Goal: Task Accomplishment & Management: Use online tool/utility

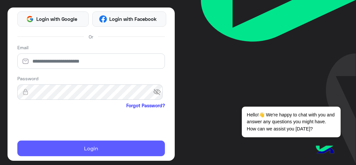
scroll to position [94, 0]
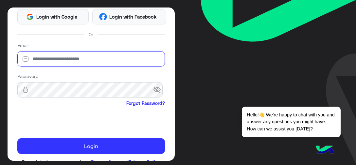
type input "**********"
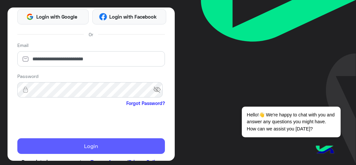
click at [63, 152] on button "Login" at bounding box center [90, 147] width 147 height 16
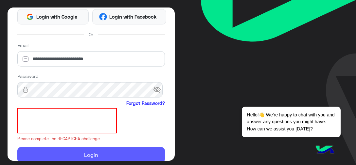
click at [58, 157] on button "Login" at bounding box center [90, 155] width 147 height 16
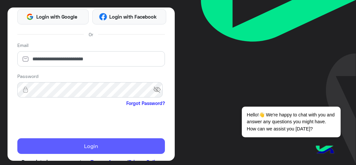
click at [55, 142] on button "Login" at bounding box center [90, 147] width 147 height 16
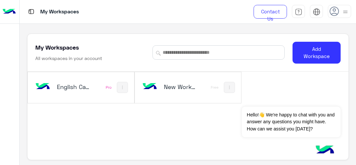
click at [86, 95] on div "English Capsules" at bounding box center [62, 87] width 56 height 19
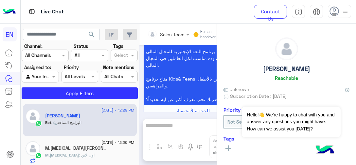
scroll to position [321, 0]
click at [51, 76] on span at bounding box center [54, 76] width 8 height 7
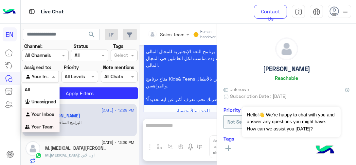
click at [39, 129] on b "Your Team" at bounding box center [42, 127] width 22 height 6
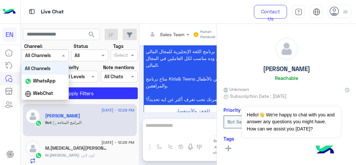
click at [37, 55] on input "text" at bounding box center [37, 55] width 24 height 7
click at [51, 85] on div "WhatsApp" at bounding box center [45, 81] width 47 height 13
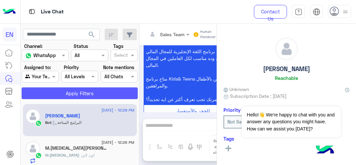
click at [85, 97] on button "Apply Filters" at bounding box center [80, 94] width 116 height 12
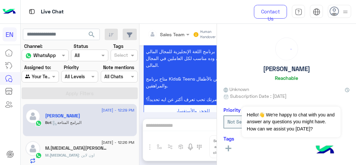
scroll to position [332, 0]
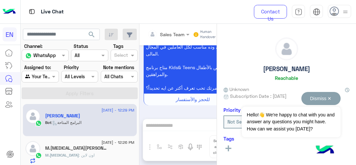
click at [330, 101] on button "Dismiss ✕" at bounding box center [320, 98] width 39 height 13
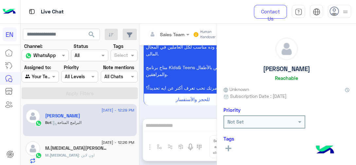
click at [113, 132] on div "[DATE] - 12:29 PM [PERSON_NAME] : البرامج المتاحة" at bounding box center [80, 120] width 114 height 33
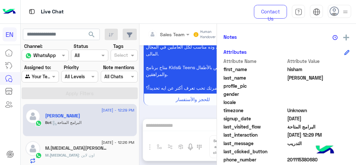
scroll to position [131, 0]
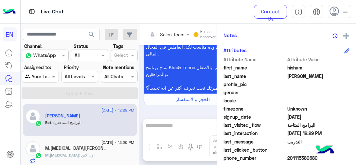
click at [292, 160] on span "201115380680" at bounding box center [318, 158] width 62 height 7
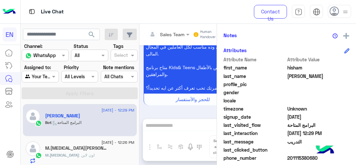
click at [292, 160] on span "201115380680" at bounding box center [318, 158] width 62 height 7
copy span "201115380680"
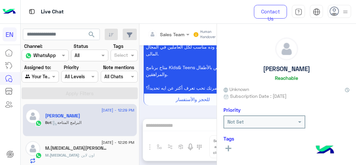
click at [228, 146] on icon at bounding box center [228, 149] width 6 height 6
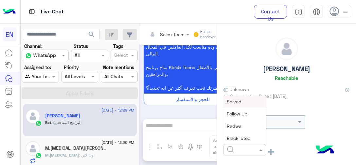
click at [240, 150] on input "text" at bounding box center [237, 150] width 20 height 7
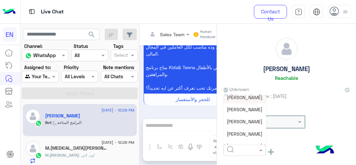
click at [246, 98] on span "[PERSON_NAME]" at bounding box center [245, 98] width 36 height 6
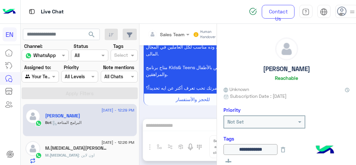
click at [87, 148] on div "M.[MEDICAL_DATA][PERSON_NAME]" at bounding box center [89, 149] width 89 height 7
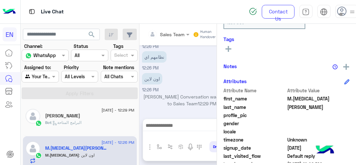
scroll to position [163, 0]
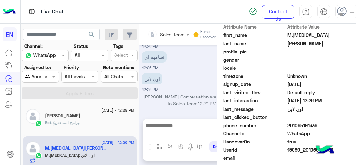
click at [304, 125] on span "201065191336" at bounding box center [318, 125] width 62 height 7
copy span "201065191336"
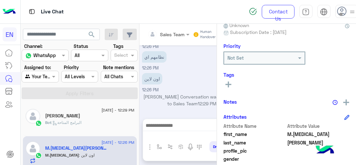
scroll to position [65, 0]
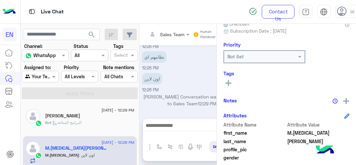
click at [228, 84] on icon at bounding box center [228, 83] width 6 height 6
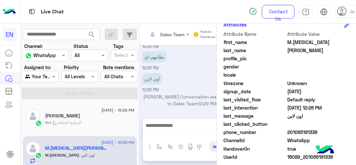
scroll to position [29, 0]
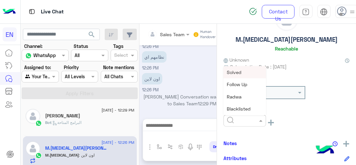
click at [260, 121] on span at bounding box center [261, 120] width 8 height 7
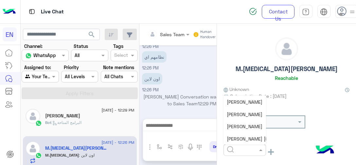
scroll to position [52, 0]
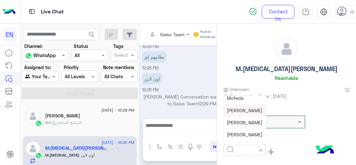
click at [251, 111] on span "[PERSON_NAME]" at bounding box center [245, 111] width 36 height 6
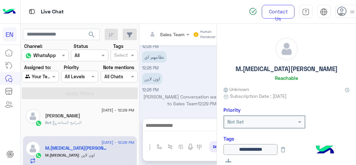
scroll to position [33, 0]
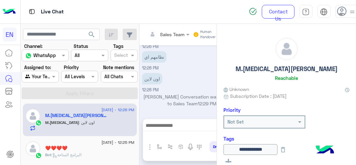
click at [91, 153] on div "Bot : البرامج المتاحة" at bounding box center [89, 157] width 89 height 11
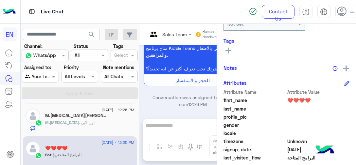
scroll to position [163, 0]
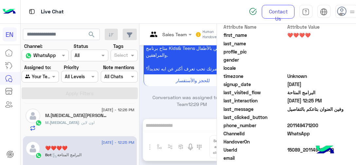
click at [303, 124] on span "201149471200" at bounding box center [318, 125] width 62 height 7
copy span "201149471200"
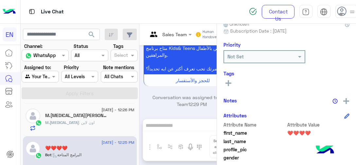
click at [227, 81] on icon at bounding box center [228, 83] width 6 height 6
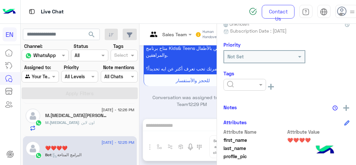
click at [228, 82] on input "text" at bounding box center [237, 85] width 20 height 7
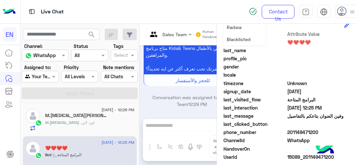
scroll to position [98, 0]
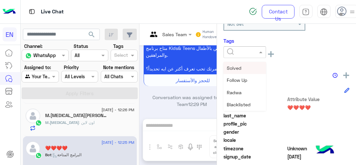
click at [258, 58] on div at bounding box center [244, 52] width 42 height 12
click at [257, 52] on span at bounding box center [261, 52] width 8 height 7
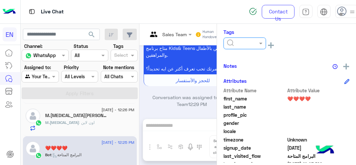
scroll to position [33, 0]
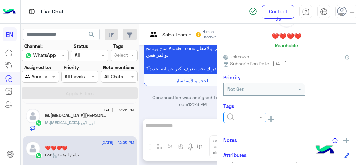
click at [255, 117] on div at bounding box center [245, 118] width 42 height 8
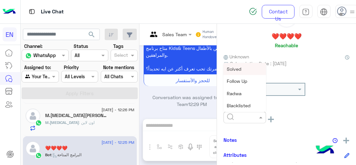
click at [262, 116] on span at bounding box center [261, 117] width 8 height 7
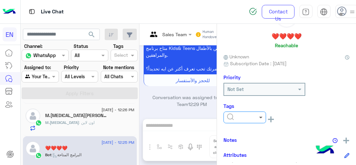
click at [263, 116] on span at bounding box center [261, 117] width 8 height 7
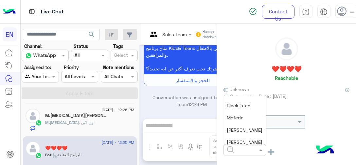
scroll to position [65, 0]
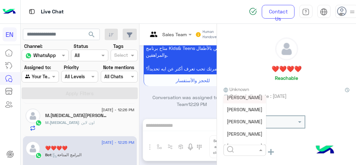
click at [243, 101] on div "[PERSON_NAME]" at bounding box center [244, 98] width 42 height 12
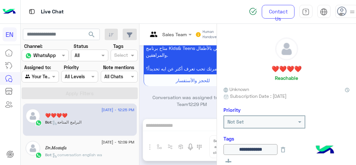
click at [90, 152] on p "Bot : conversation english wa" at bounding box center [73, 155] width 57 height 6
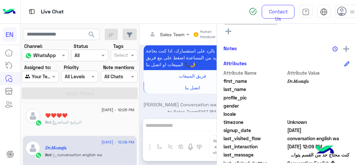
scroll to position [163, 0]
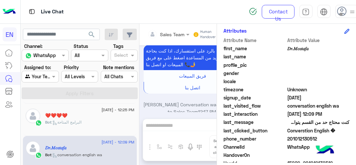
click at [293, 137] on span "201012130512" at bounding box center [318, 139] width 62 height 7
copy span "201012130512"
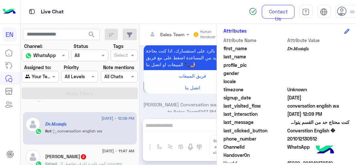
scroll to position [98, 0]
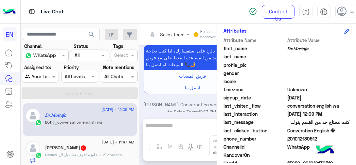
click at [80, 148] on div "[PERSON_NAME] 2" at bounding box center [89, 148] width 89 height 7
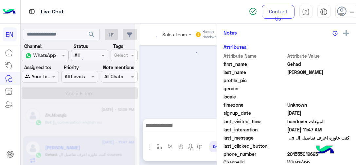
scroll to position [80, 0]
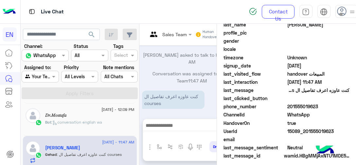
click at [297, 110] on span "201555019623" at bounding box center [318, 106] width 62 height 7
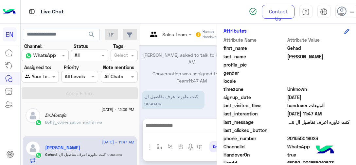
click at [297, 137] on span "201555019623" at bounding box center [318, 138] width 62 height 7
copy span "201555019623"
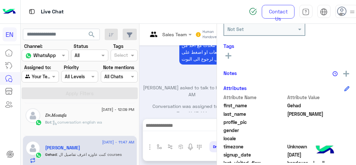
scroll to position [52, 0]
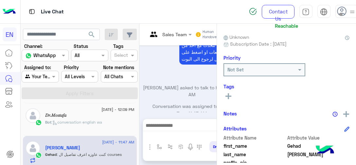
click at [232, 97] on button at bounding box center [228, 96] width 10 height 8
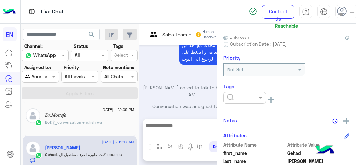
click at [232, 97] on input "text" at bounding box center [237, 98] width 20 height 7
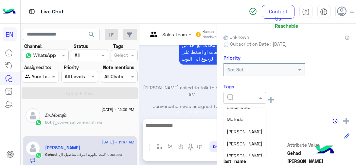
scroll to position [65, 0]
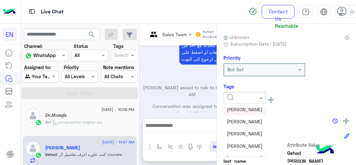
click at [246, 108] on span "[PERSON_NAME]" at bounding box center [245, 110] width 36 height 6
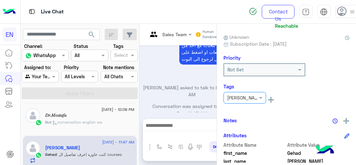
scroll to position [131, 0]
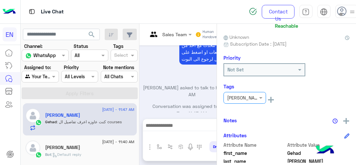
click at [73, 148] on div "[PERSON_NAME]" at bounding box center [89, 148] width 89 height 7
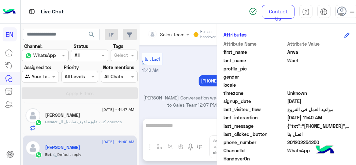
scroll to position [150, 0]
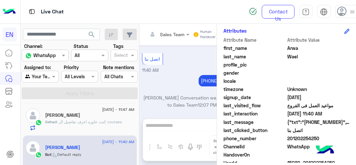
click at [303, 138] on span "201202254250" at bounding box center [318, 138] width 62 height 7
copy span "201202254250"
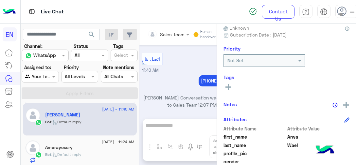
scroll to position [52, 0]
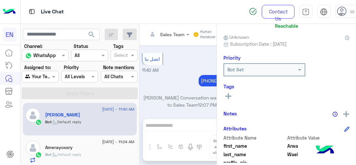
click at [231, 88] on h6 "Tags" at bounding box center [286, 87] width 126 height 6
click at [229, 94] on icon at bounding box center [228, 96] width 6 height 6
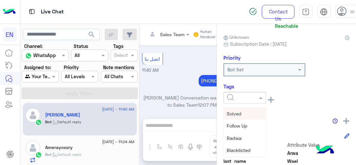
click at [229, 96] on input "text" at bounding box center [237, 98] width 20 height 7
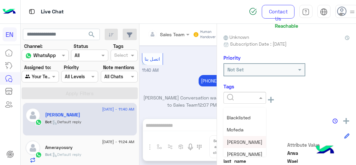
click at [243, 141] on span "[PERSON_NAME]" at bounding box center [245, 143] width 36 height 6
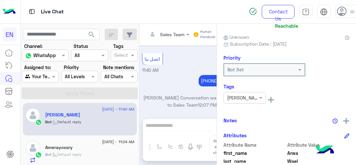
click at [68, 149] on h5 "Amerayossry" at bounding box center [58, 148] width 27 height 6
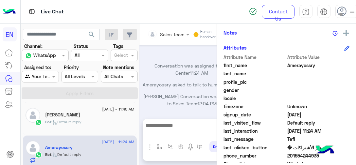
scroll to position [150, 0]
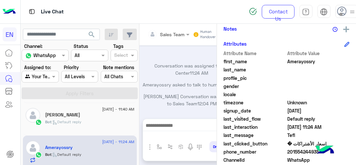
click at [301, 151] on span "201554244935" at bounding box center [318, 152] width 62 height 7
copy span "201554244935"
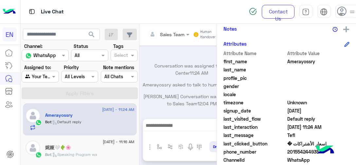
scroll to position [163, 0]
click at [107, 145] on div "妮娅🤍🌵🌸" at bounding box center [89, 148] width 89 height 7
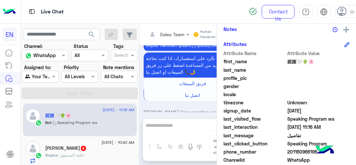
scroll to position [196, 0]
click at [71, 150] on h5 "[PERSON_NAME] 6" at bounding box center [66, 148] width 42 height 6
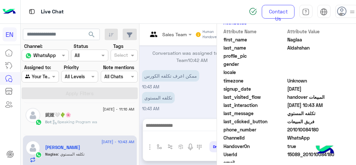
scroll to position [137, 0]
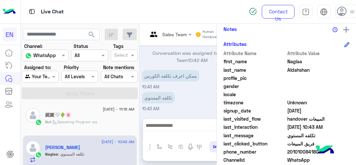
click at [308, 150] on span "201010084180" at bounding box center [318, 152] width 62 height 7
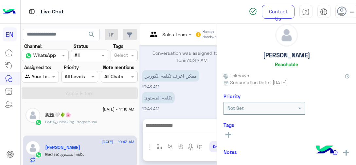
scroll to position [6, 0]
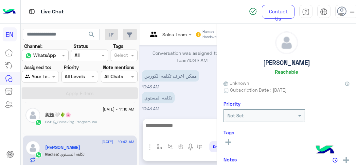
drag, startPoint x: 236, startPoint y: 143, endPoint x: 232, endPoint y: 142, distance: 3.4
click at [236, 143] on div "See All" at bounding box center [286, 142] width 126 height 8
click at [231, 142] on button at bounding box center [228, 142] width 10 height 8
click at [228, 143] on input "text" at bounding box center [237, 144] width 20 height 7
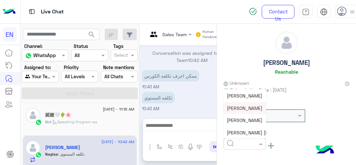
scroll to position [52, 0]
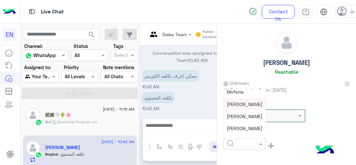
click at [234, 106] on span "[PERSON_NAME]" at bounding box center [245, 105] width 36 height 6
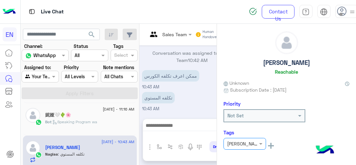
scroll to position [229, 0]
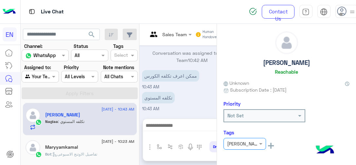
click at [79, 143] on div "[DATE] - 10:23 AM" at bounding box center [89, 143] width 89 height 4
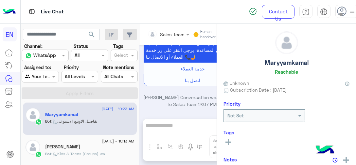
scroll to position [327, 0]
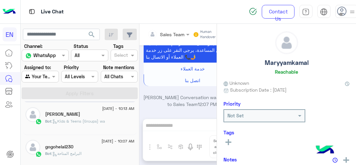
click at [98, 125] on div "Bot : Kids & Teens (Groups) wa" at bounding box center [89, 124] width 89 height 11
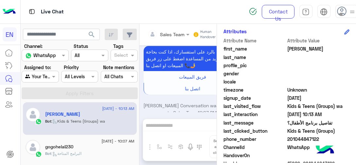
scroll to position [170, 0]
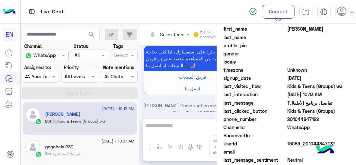
drag, startPoint x: 287, startPoint y: 118, endPoint x: 326, endPoint y: 116, distance: 39.0
click at [326, 116] on span "201044847122" at bounding box center [318, 119] width 62 height 7
copy span "01044847122"
click at [93, 151] on div "Bot : البرامج المتاحة" at bounding box center [89, 156] width 89 height 11
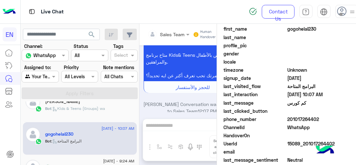
scroll to position [392, 0]
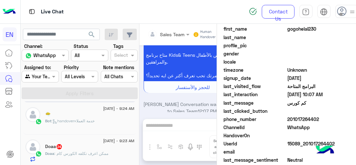
click at [83, 159] on div "Doaa : ممكن اعرف تكلفه الكورس كام" at bounding box center [89, 156] width 89 height 11
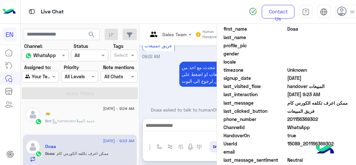
scroll to position [1454, 0]
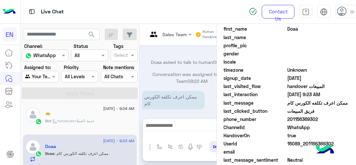
click at [309, 119] on span "201156369302" at bounding box center [318, 119] width 62 height 7
click at [308, 119] on span "201156369302" at bounding box center [318, 119] width 62 height 7
click at [307, 120] on span "201156369302" at bounding box center [318, 119] width 62 height 7
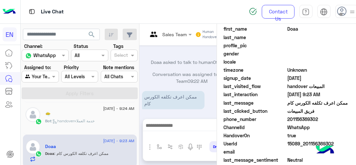
click at [307, 120] on span "201156369302" at bounding box center [318, 119] width 62 height 7
copy span "201156369302"
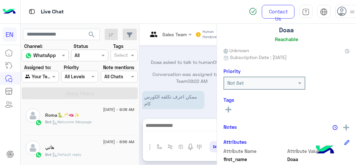
scroll to position [458, 0]
click at [106, 121] on div "Bot : Welcome Message" at bounding box center [89, 123] width 89 height 11
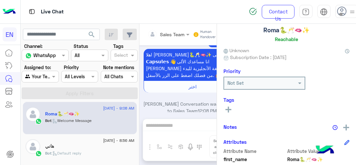
scroll to position [171, 0]
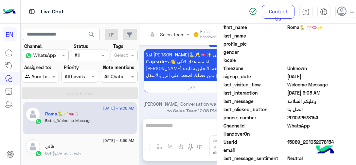
click at [302, 119] on span "201032978154" at bounding box center [318, 117] width 62 height 7
copy span "201032978154"
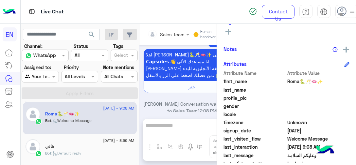
scroll to position [106, 0]
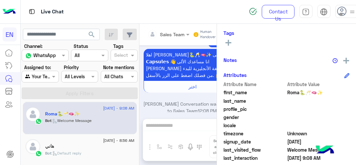
click at [54, 151] on icon at bounding box center [54, 153] width 5 height 5
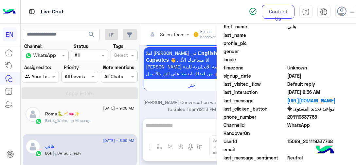
scroll to position [174, 0]
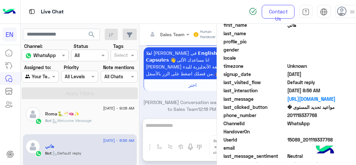
click at [302, 115] on span "201119337768" at bounding box center [318, 115] width 62 height 7
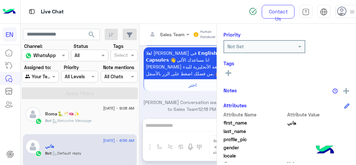
click at [231, 75] on button at bounding box center [228, 73] width 10 height 8
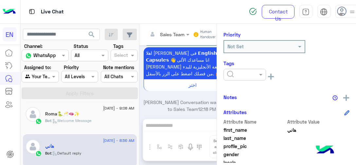
drag, startPoint x: 231, startPoint y: 82, endPoint x: 236, endPoint y: 79, distance: 5.8
click at [232, 83] on ng-select at bounding box center [244, 76] width 42 height 15
click at [236, 79] on div at bounding box center [244, 75] width 42 height 12
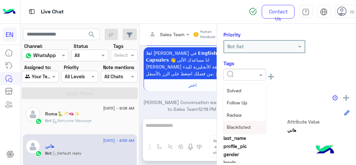
scroll to position [33, 0]
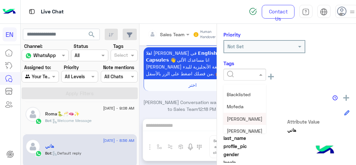
click at [241, 119] on span "[PERSON_NAME]" at bounding box center [245, 119] width 36 height 6
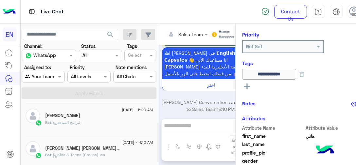
scroll to position [101, 0]
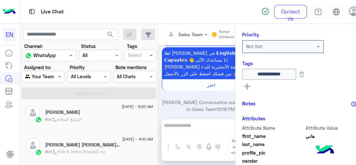
click at [94, 123] on div "Bot : البرامج المتاحة" at bounding box center [99, 122] width 108 height 11
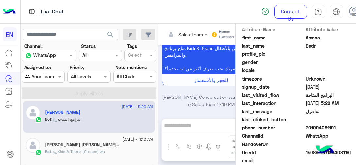
scroll to position [175, 0]
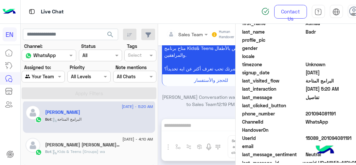
click at [305, 113] on span "201094081191" at bounding box center [336, 113] width 62 height 7
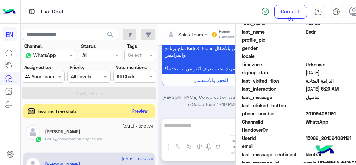
click at [90, 139] on span ": conversation english wa" at bounding box center [76, 139] width 51 height 5
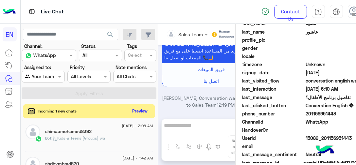
scroll to position [134, 0]
click at [109, 137] on div "Bot : Kids & Teens (Groups) wa" at bounding box center [99, 141] width 108 height 11
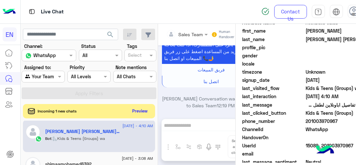
scroll to position [175, 0]
click at [305, 118] on span "201003970967" at bounding box center [336, 121] width 62 height 7
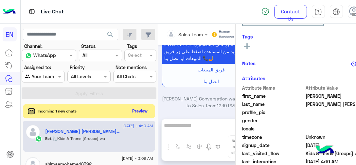
scroll to position [77, 0]
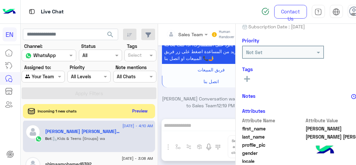
click at [244, 76] on icon at bounding box center [247, 79] width 6 height 6
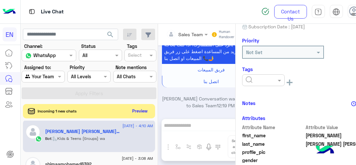
click at [246, 77] on input "text" at bounding box center [256, 80] width 20 height 7
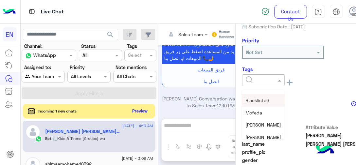
scroll to position [33, 0]
click at [245, 122] on span "[PERSON_NAME]" at bounding box center [263, 125] width 36 height 6
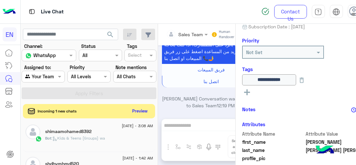
scroll to position [199, 0]
click at [86, 144] on div "Bot : اسعار الإشتراكاتWA" at bounding box center [99, 141] width 108 height 11
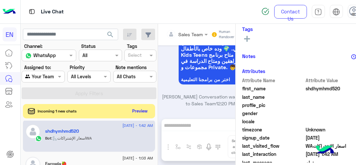
scroll to position [175, 0]
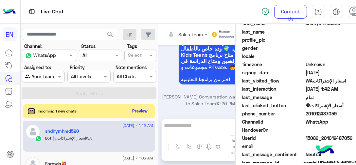
click at [305, 113] on span "201012487059" at bounding box center [336, 113] width 62 height 7
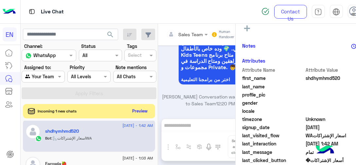
scroll to position [110, 0]
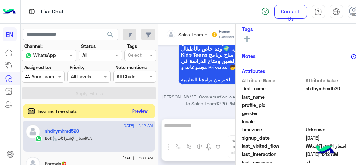
click at [244, 37] on icon at bounding box center [247, 39] width 6 height 6
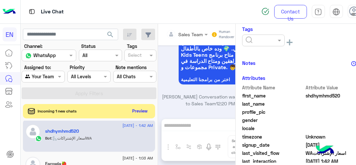
click at [245, 43] on div at bounding box center [263, 41] width 42 height 12
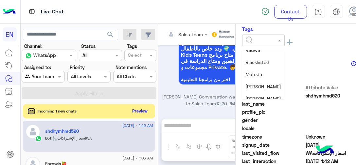
scroll to position [33, 0]
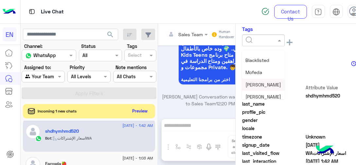
click at [246, 86] on span "[PERSON_NAME]" at bounding box center [263, 85] width 36 height 6
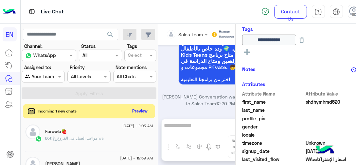
scroll to position [232, 0]
click at [98, 140] on p "Bot : مواعيد العمل فى الفروع wa" at bounding box center [74, 138] width 59 height 6
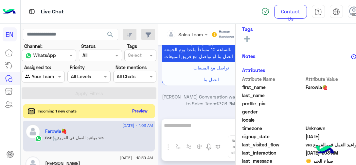
scroll to position [391, 0]
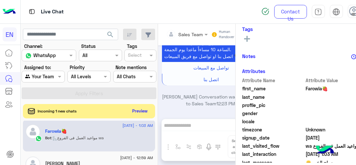
scroll to position [177, 0]
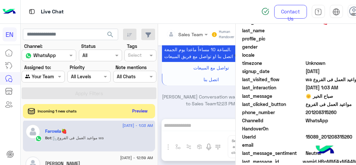
click at [305, 111] on span "201208315260" at bounding box center [336, 112] width 62 height 7
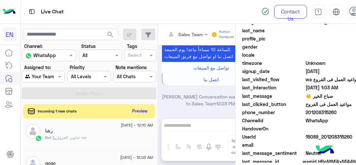
scroll to position [264, 0]
click at [85, 143] on div "Bot : Default reply" at bounding box center [99, 140] width 108 height 11
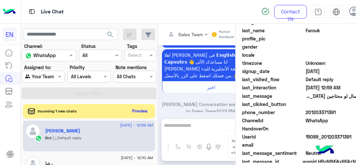
scroll to position [177, 0]
click at [305, 95] on span "كنت بسال لو محتاجين [DEMOGRAPHIC_DATA] instructor" at bounding box center [336, 96] width 62 height 7
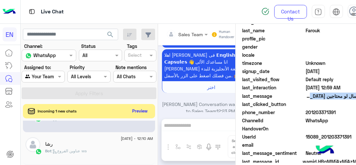
scroll to position [297, 0]
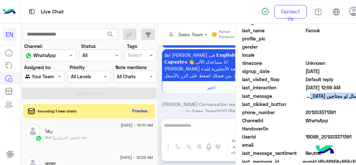
click at [52, 135] on span ": عناوين الفروع wa" at bounding box center [68, 137] width 35 height 5
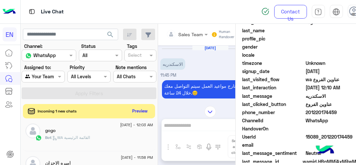
scroll to position [363, 0]
click at [90, 140] on div "Bot : الطلاب الجدد منيوwa" at bounding box center [99, 140] width 108 height 11
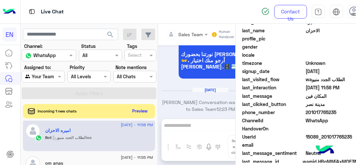
scroll to position [330, 0]
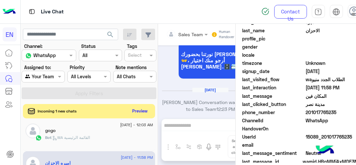
click at [90, 140] on div "Bot : WA القائمة الرئيسية" at bounding box center [99, 140] width 108 height 11
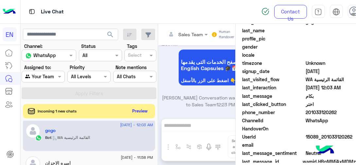
scroll to position [363, 0]
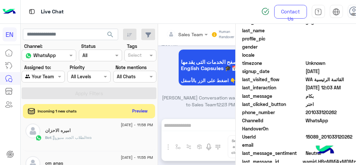
click at [91, 142] on div "Bot : الطلاب الجدد منيوwa" at bounding box center [99, 140] width 108 height 11
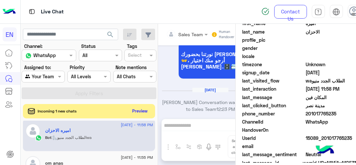
scroll to position [177, 0]
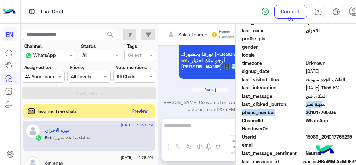
drag, startPoint x: 288, startPoint y: 112, endPoint x: 328, endPoint y: 106, distance: 40.0
click at [328, 106] on div "Attribute Name Attribute Value first_name اميره last_name الاحزان profile_pic g…" at bounding box center [305, 88] width 126 height 156
click at [317, 113] on span "201017765235" at bounding box center [336, 112] width 62 height 7
drag, startPoint x: 317, startPoint y: 113, endPoint x: 288, endPoint y: 115, distance: 28.5
click at [305, 115] on span "201017765235" at bounding box center [336, 112] width 62 height 7
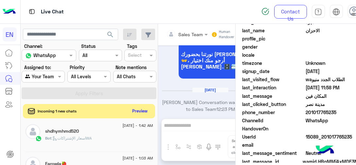
scroll to position [166, 0]
click at [99, 137] on span ": Kids & Teens (Groups) wa" at bounding box center [78, 138] width 54 height 5
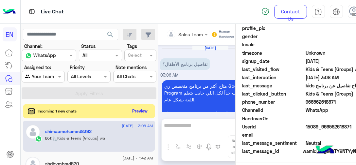
click at [305, 106] on span "966562618871" at bounding box center [336, 102] width 62 height 7
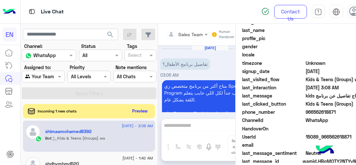
scroll to position [639, 0]
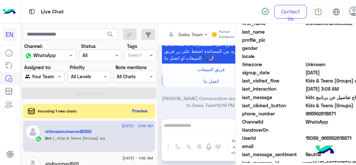
click at [305, 113] on span "966562618871" at bounding box center [336, 113] width 62 height 7
